Goal: Information Seeking & Learning: Learn about a topic

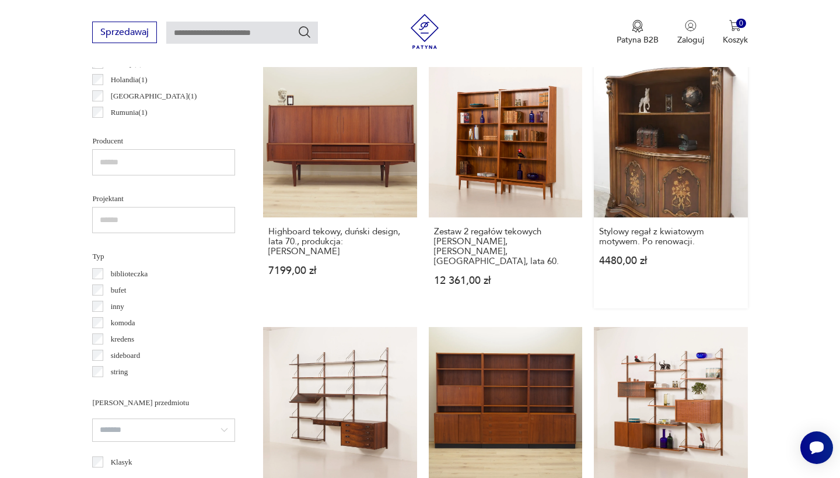
scroll to position [716, 0]
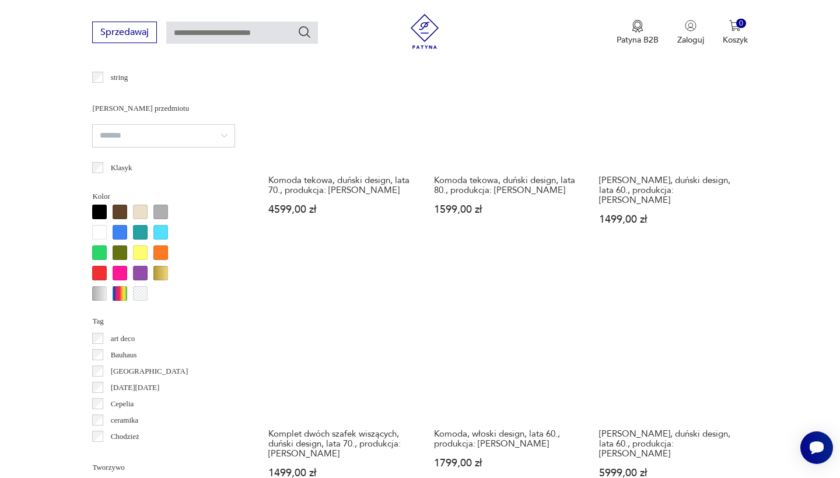
scroll to position [1010, 0]
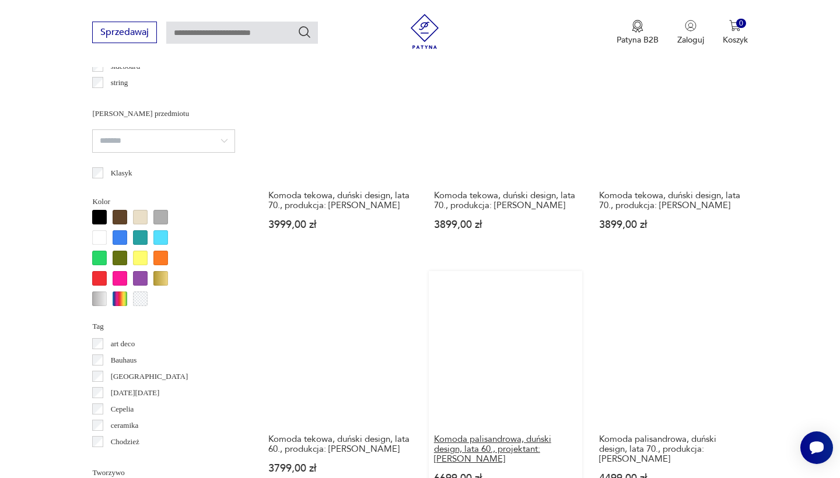
scroll to position [1004, 0]
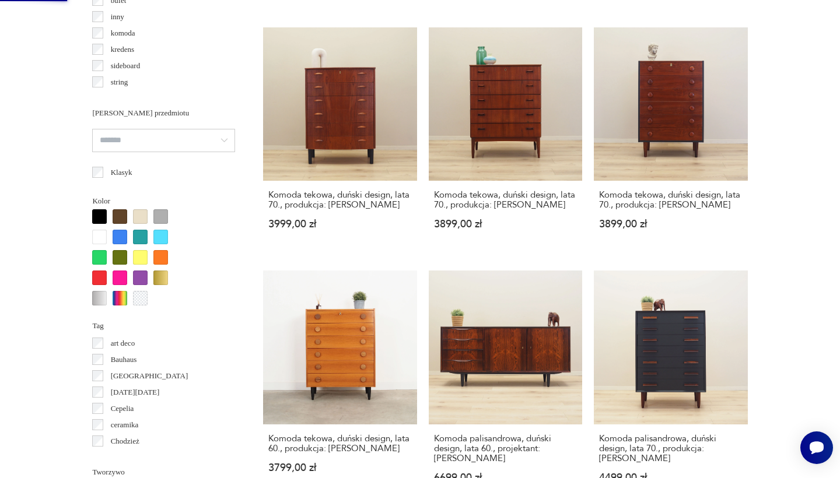
scroll to position [0, 0]
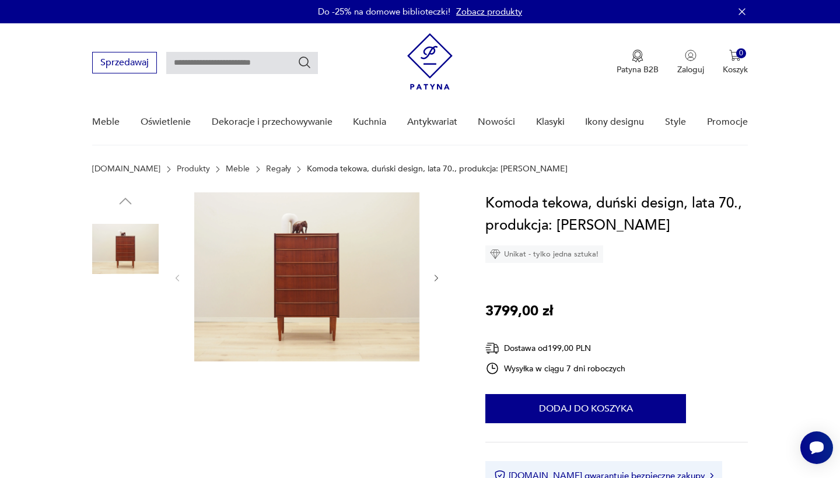
click at [114, 248] on img at bounding box center [125, 249] width 66 height 66
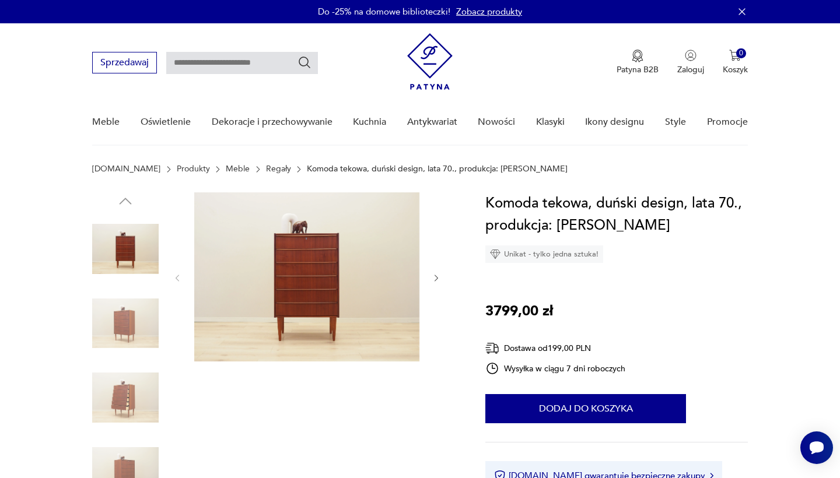
click at [293, 274] on img at bounding box center [306, 276] width 225 height 169
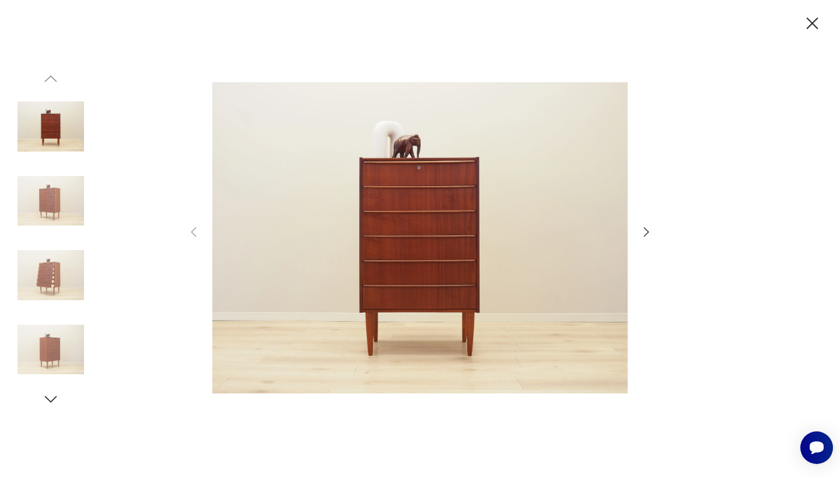
click at [647, 233] on icon "button" at bounding box center [646, 232] width 14 height 14
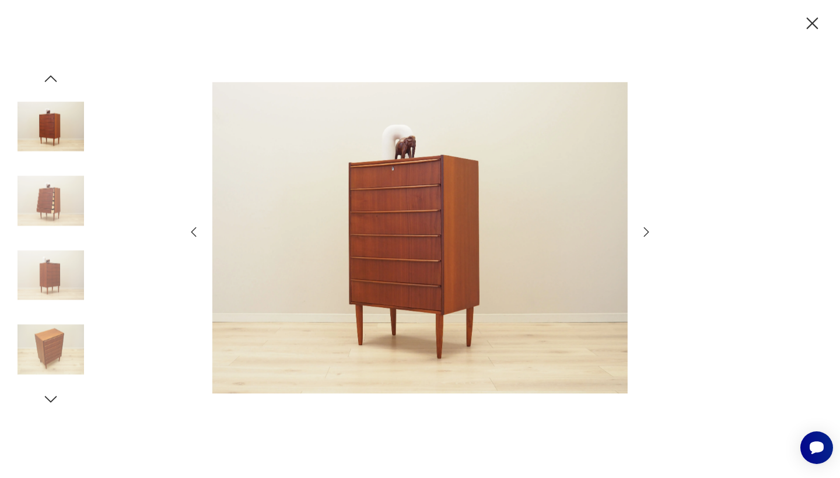
click at [647, 232] on icon "button" at bounding box center [646, 232] width 14 height 14
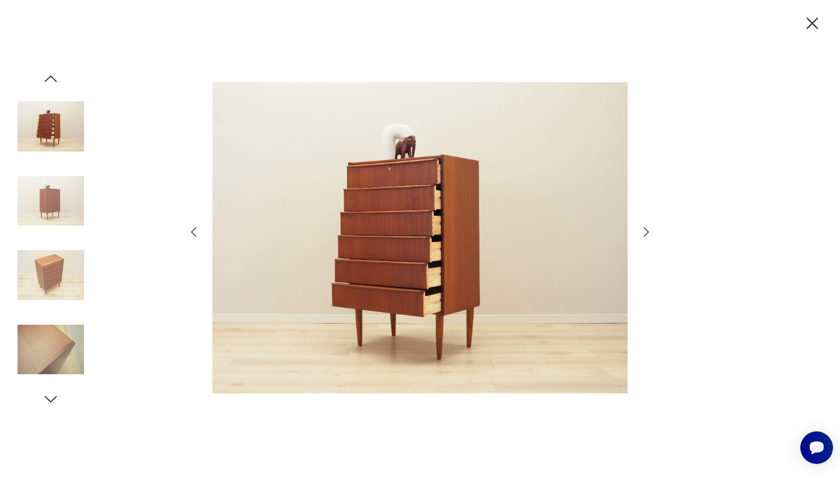
click at [647, 232] on icon "button" at bounding box center [646, 232] width 14 height 14
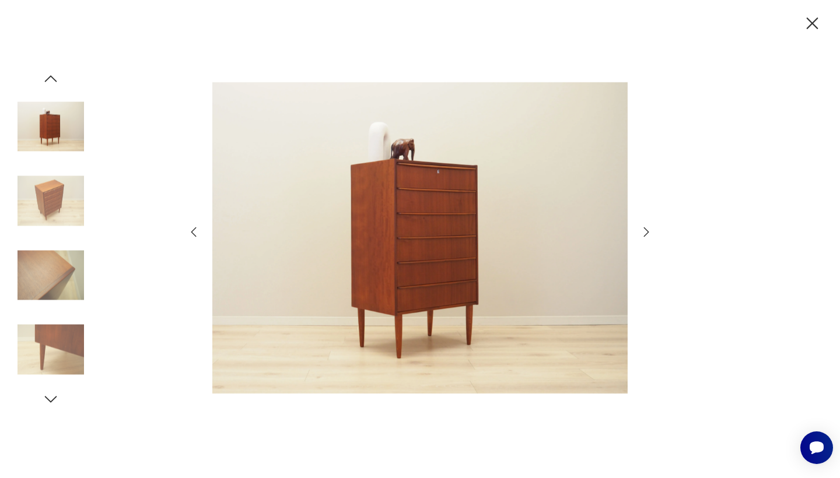
click at [647, 232] on icon "button" at bounding box center [646, 232] width 14 height 14
